Goal: Transaction & Acquisition: Purchase product/service

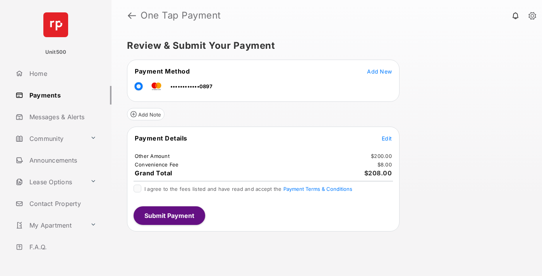
click at [169, 215] on button "Submit Payment" at bounding box center [169, 215] width 72 height 19
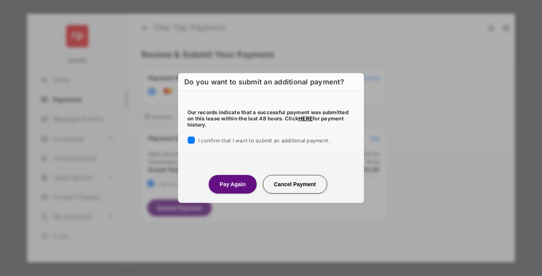
click at [232, 184] on button "Pay Again" at bounding box center [233, 184] width 48 height 19
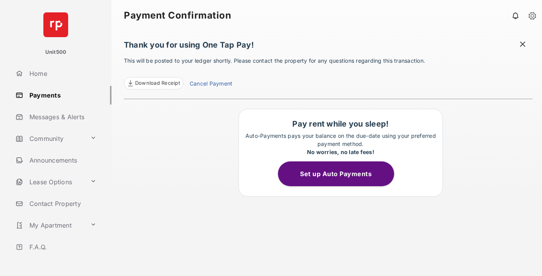
click at [153, 83] on span "Download Receipt" at bounding box center [157, 83] width 45 height 8
click at [522, 45] on span at bounding box center [523, 45] width 8 height 10
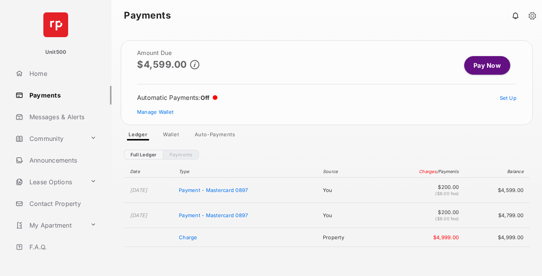
click at [155, 112] on link "Manage Wallet" at bounding box center [155, 112] width 36 height 6
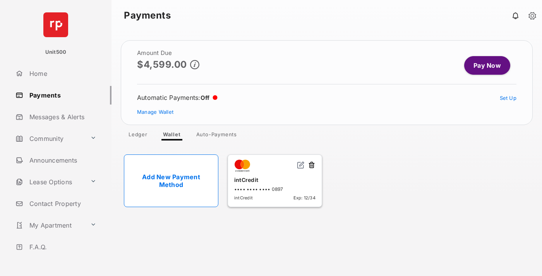
click at [311, 165] on button at bounding box center [312, 165] width 8 height 9
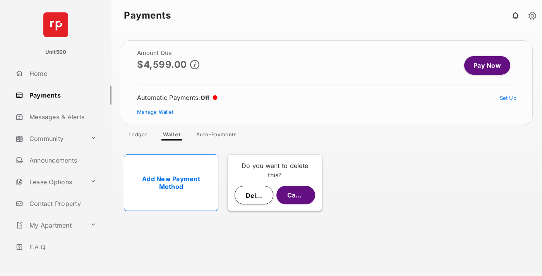
click at [254, 195] on button "Delete" at bounding box center [253, 195] width 39 height 19
